Goal: Task Accomplishment & Management: Use online tool/utility

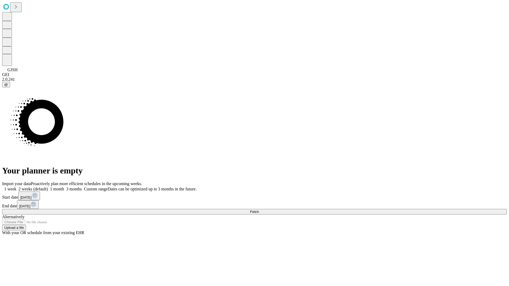
click at [259, 210] on span "Fetch" at bounding box center [254, 212] width 9 height 4
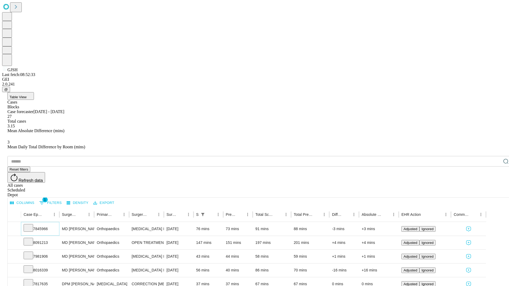
click at [31, 225] on icon at bounding box center [28, 227] width 5 height 5
